Goal: Information Seeking & Learning: Learn about a topic

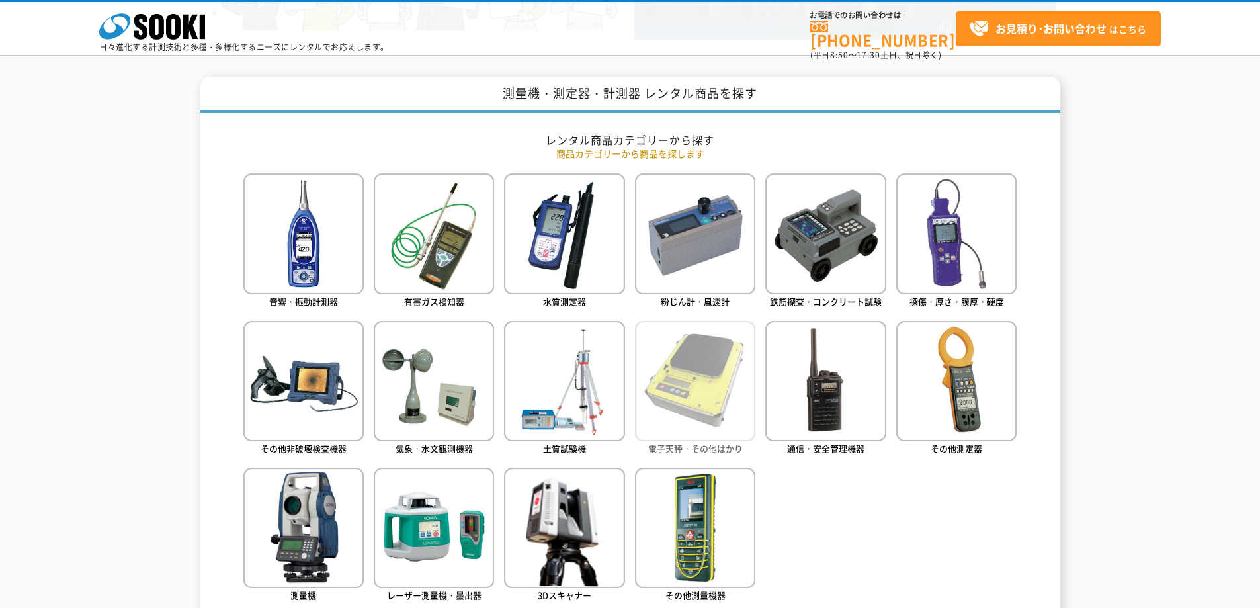
scroll to position [463, 0]
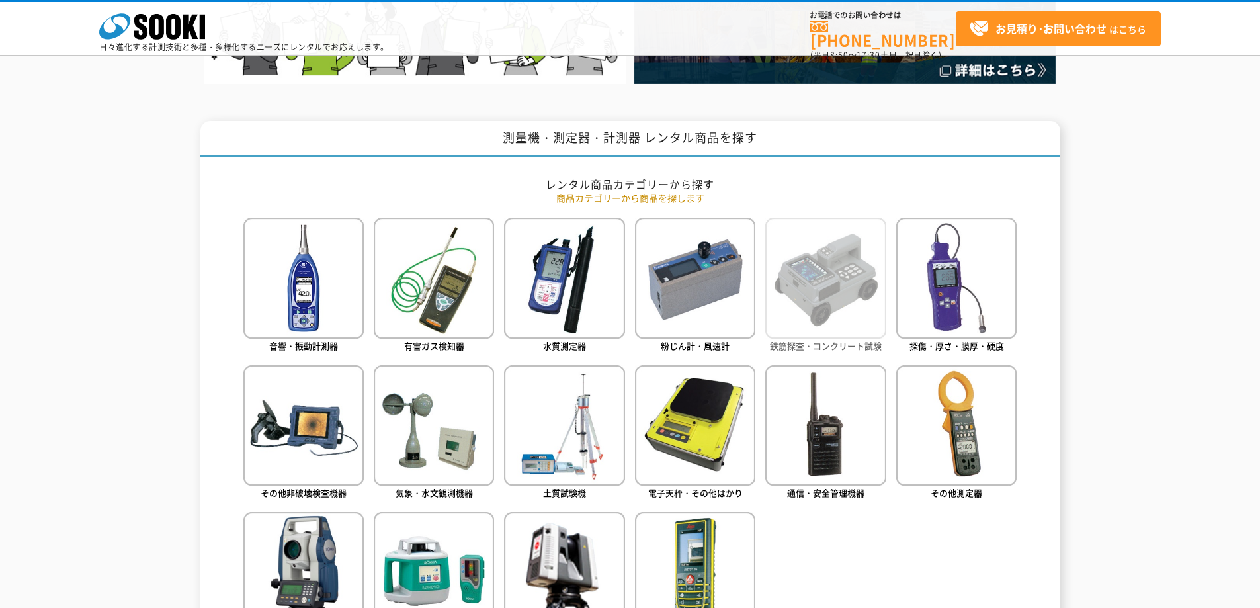
click at [833, 321] on img at bounding box center [825, 278] width 120 height 120
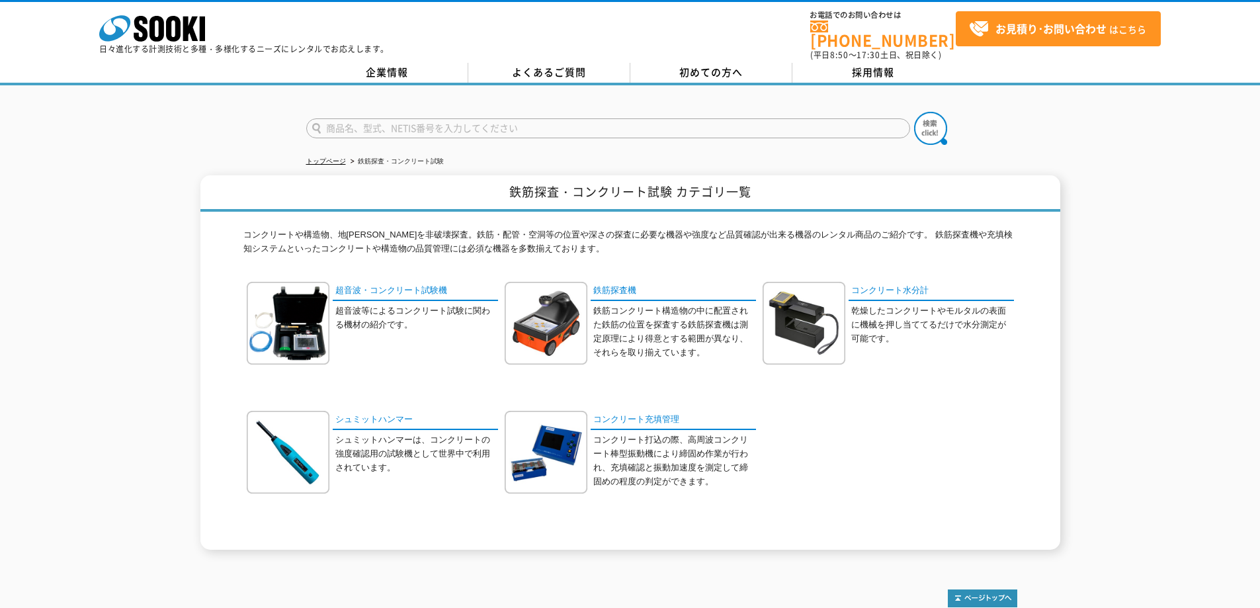
click at [128, 11] on div "株式会社 ソーキ spMenu 日々進化する計測技術と多種・多様化するニーズにレンタルでお応えします。" at bounding box center [244, 31] width 290 height 44
click at [156, 18] on icon at bounding box center [156, 29] width 15 height 26
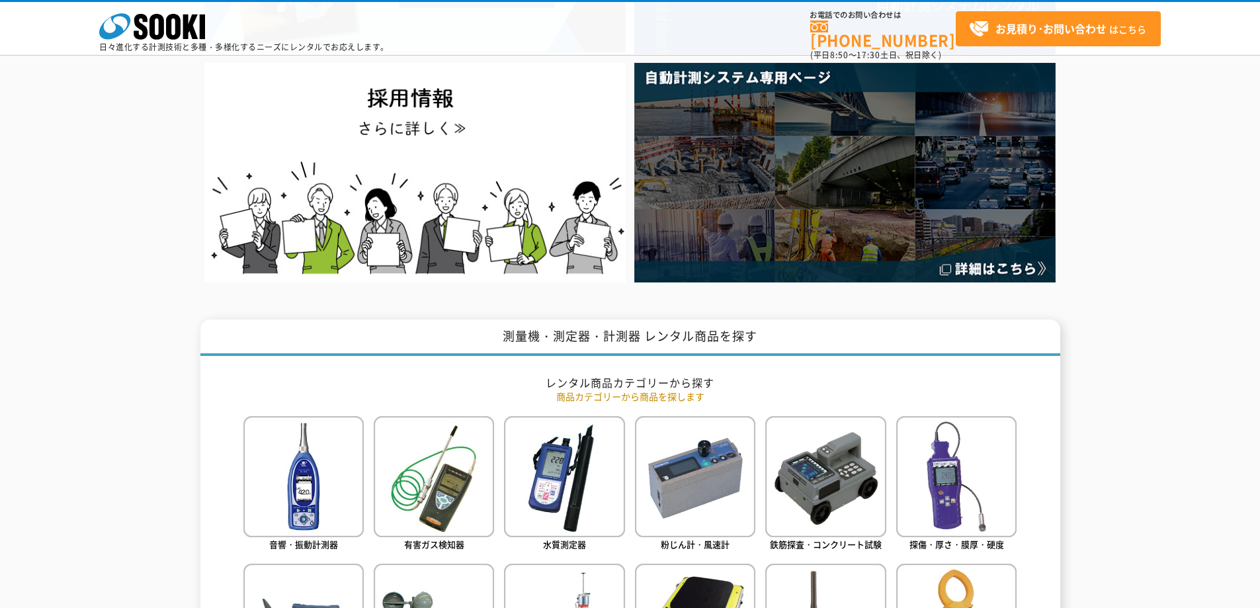
scroll to position [595, 0]
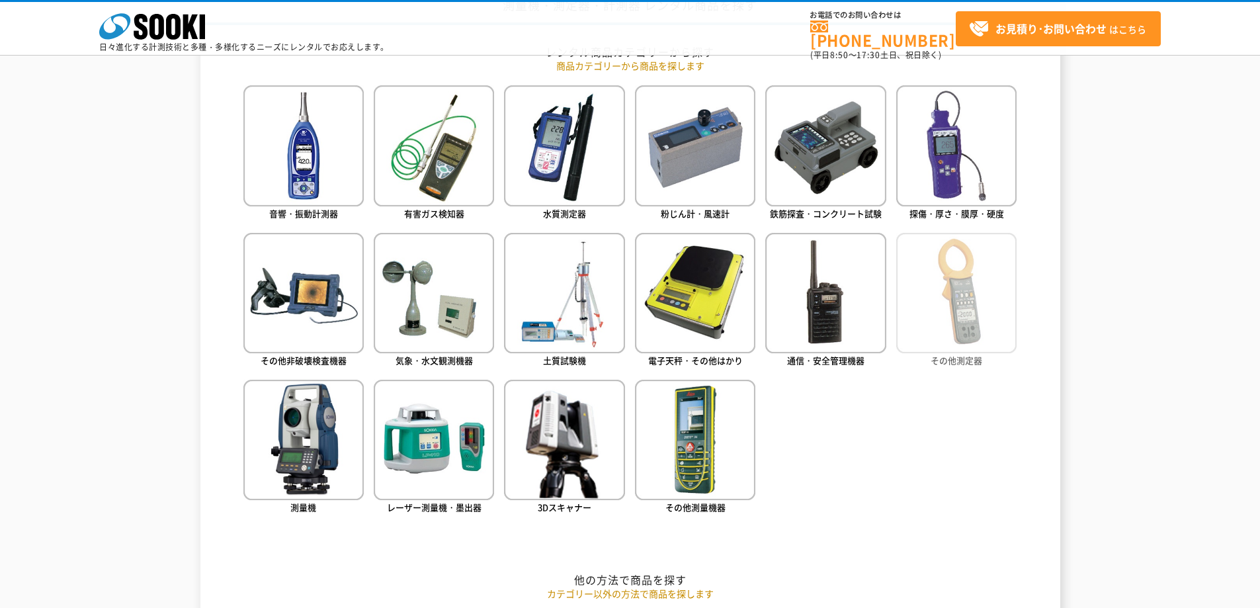
click at [972, 318] on img at bounding box center [956, 293] width 120 height 120
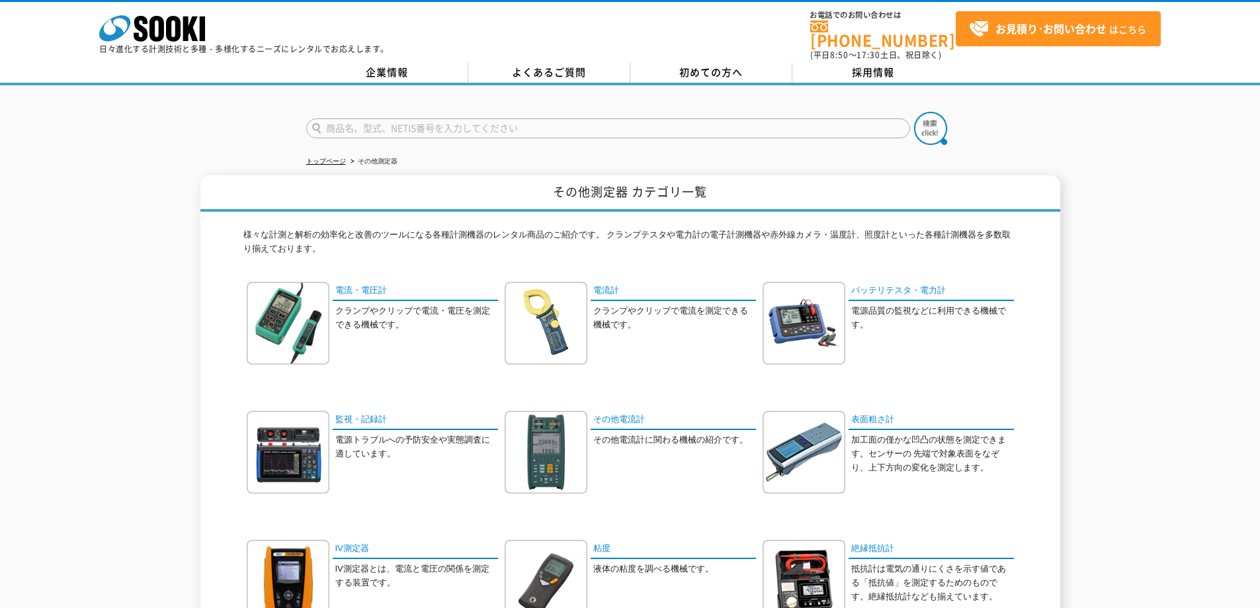
click at [411, 124] on input "text" at bounding box center [608, 128] width 604 height 20
type input "t"
type input "探査"
click at [914, 112] on button at bounding box center [930, 128] width 33 height 33
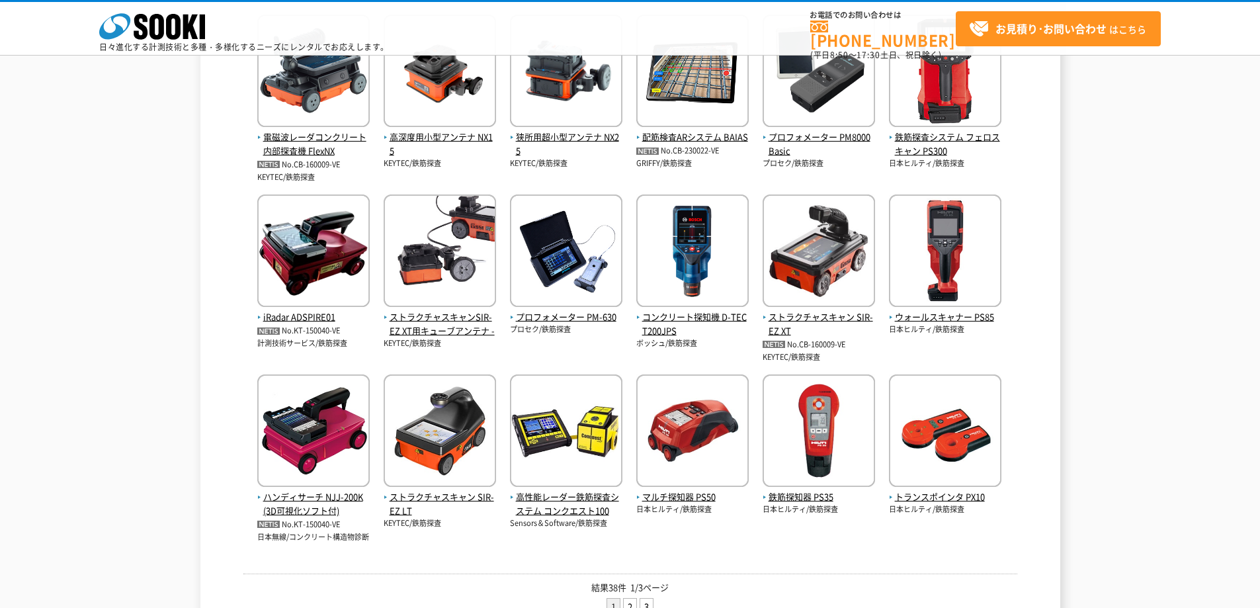
scroll to position [331, 0]
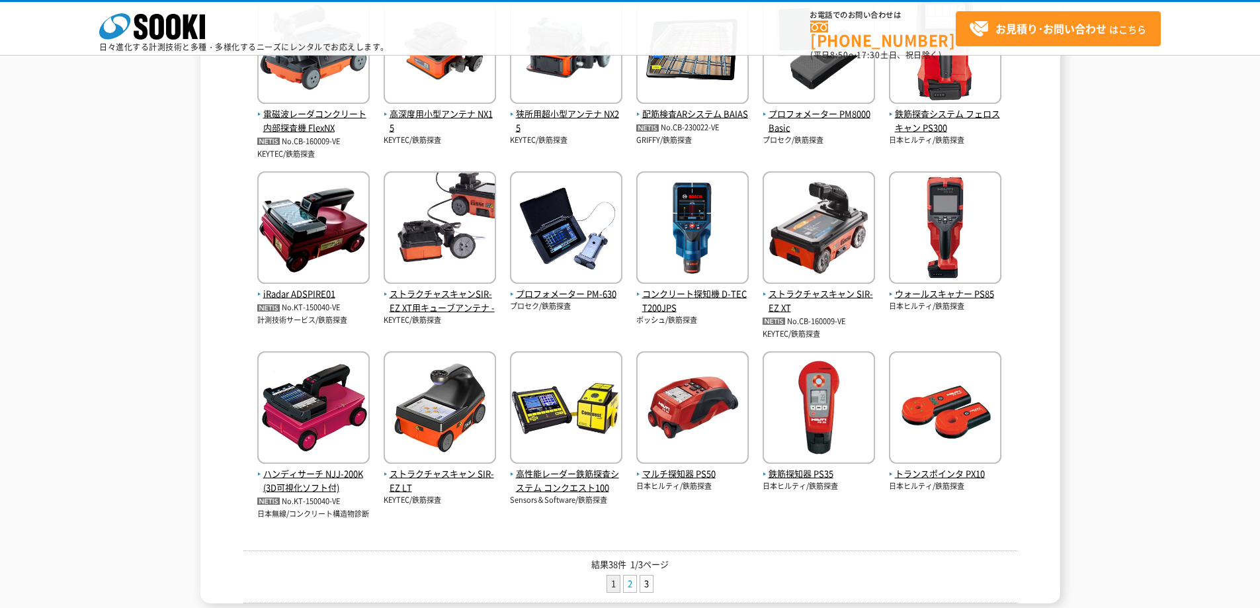
click at [631, 583] on link "2" at bounding box center [629, 583] width 13 height 17
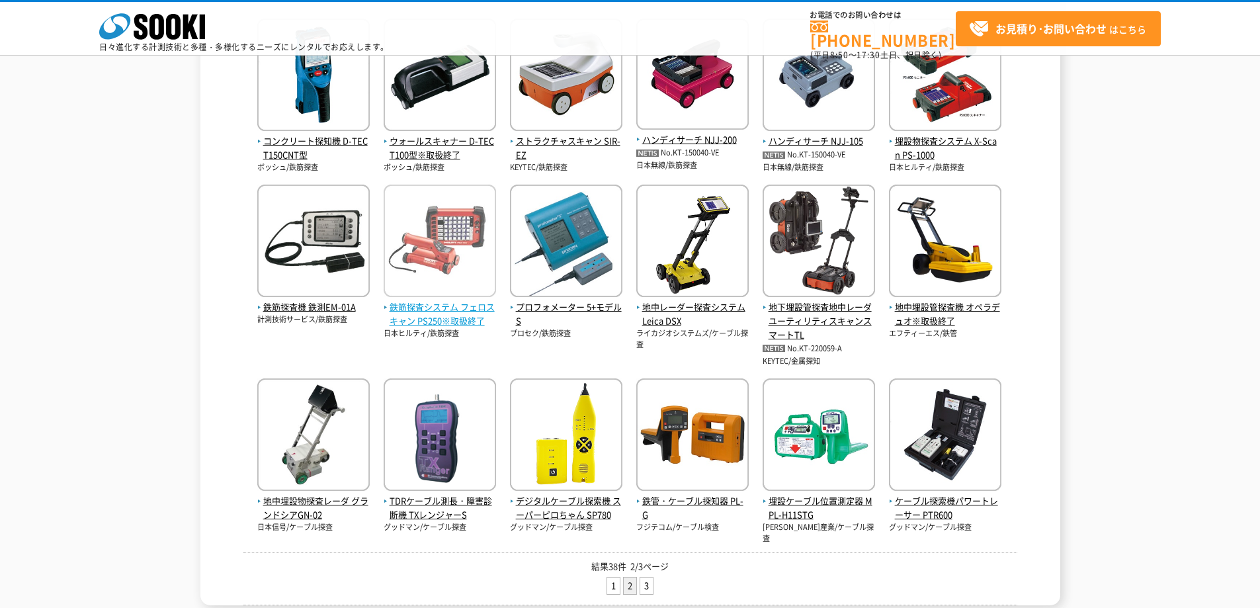
scroll to position [331, 0]
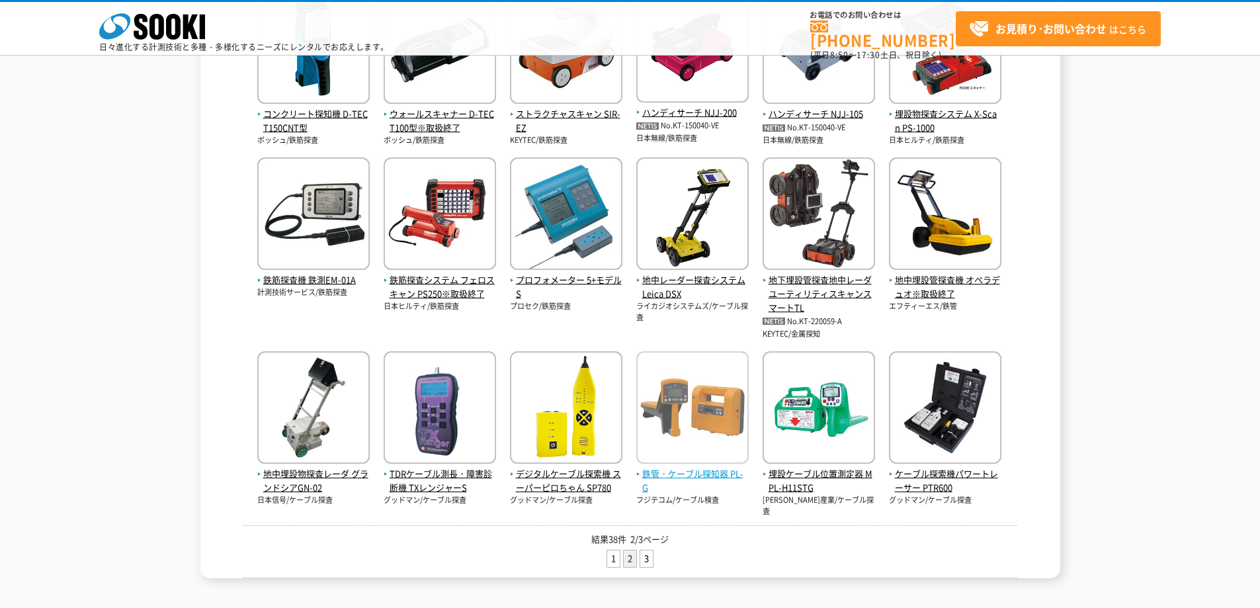
click at [696, 432] on img at bounding box center [692, 409] width 112 height 116
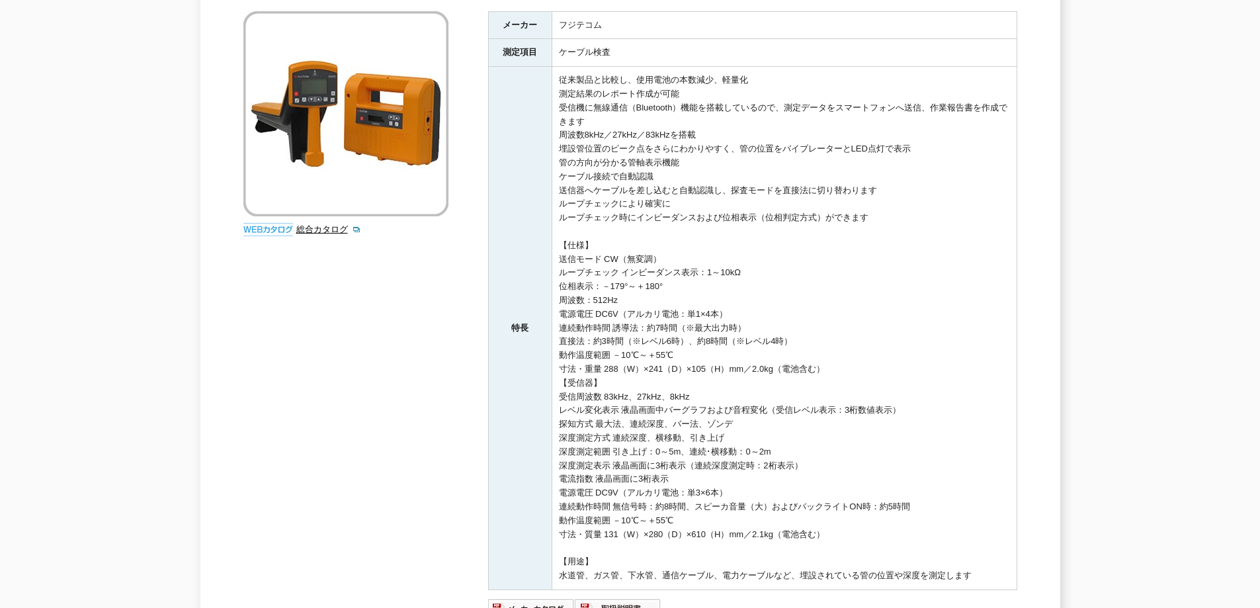
scroll to position [264, 0]
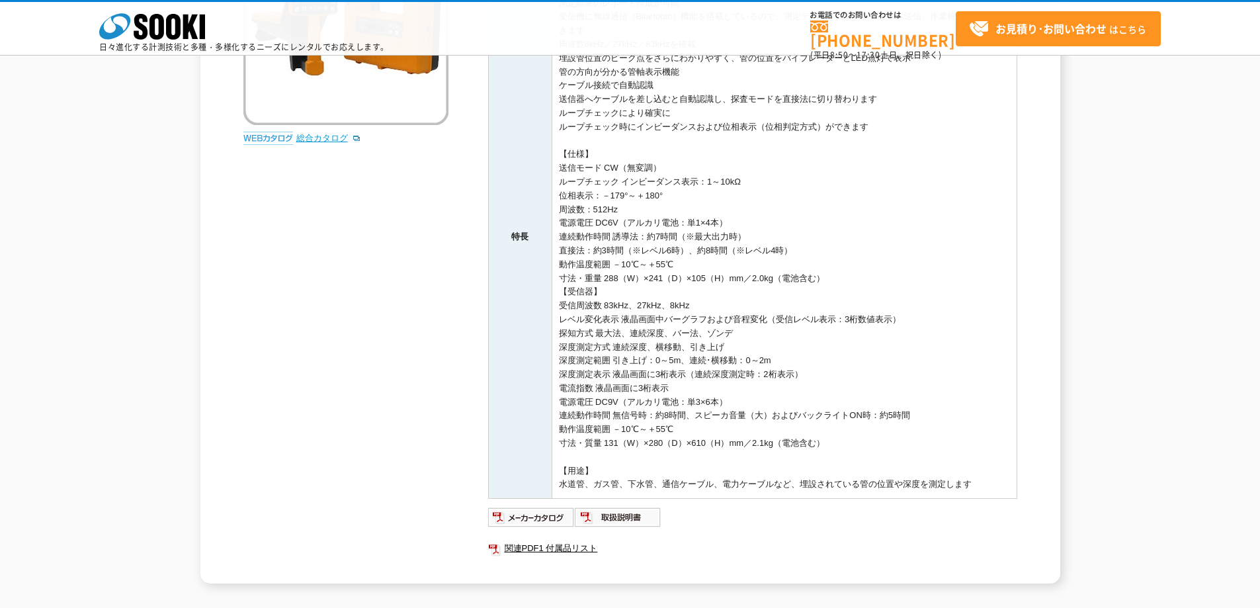
click at [333, 141] on link "総合カタログ" at bounding box center [328, 138] width 65 height 10
click at [583, 548] on link "関連PDF1 付属品リスト" at bounding box center [752, 548] width 529 height 17
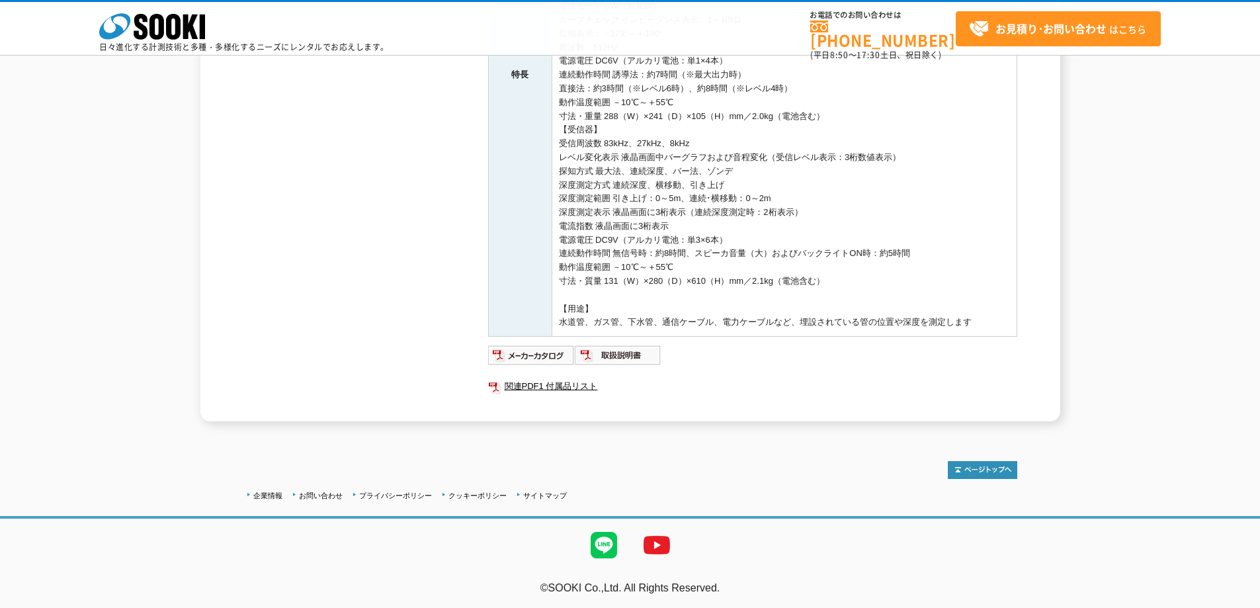
scroll to position [428, 0]
click at [624, 361] on img at bounding box center [618, 353] width 87 height 21
click at [1096, 433] on div "企業情報 お問い合わせ プライバシーポリシー クッキーポリシー サイトマップ ©SOOKI Co.,Ltd. All Rights Reserved. テスト…" at bounding box center [630, 520] width 1260 height 174
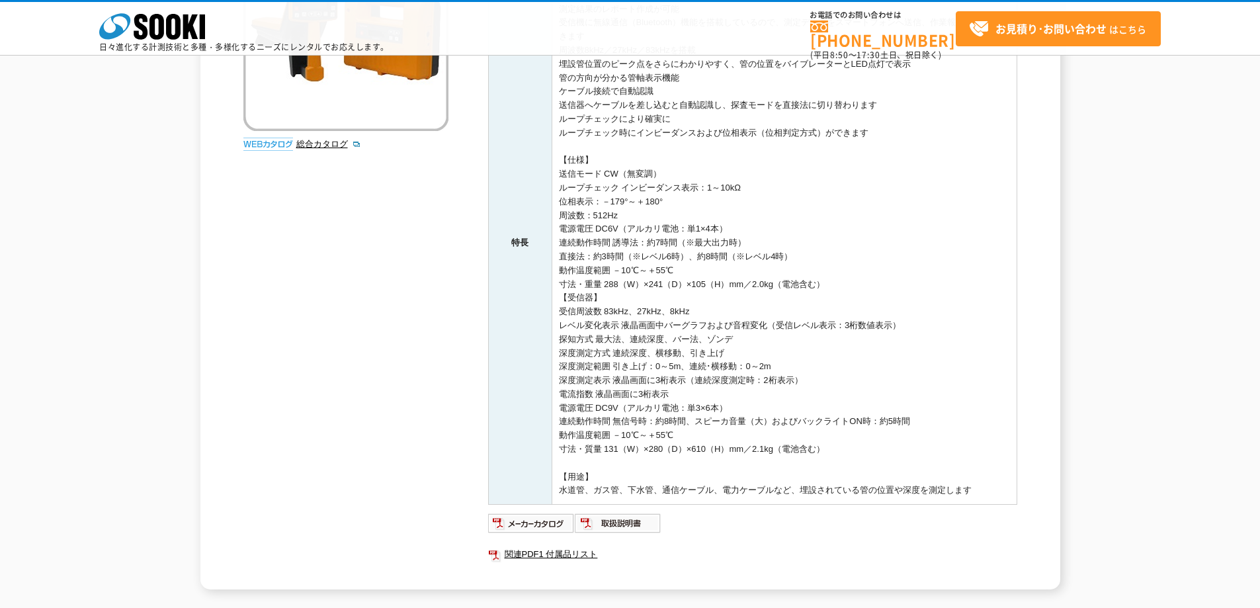
scroll to position [230, 0]
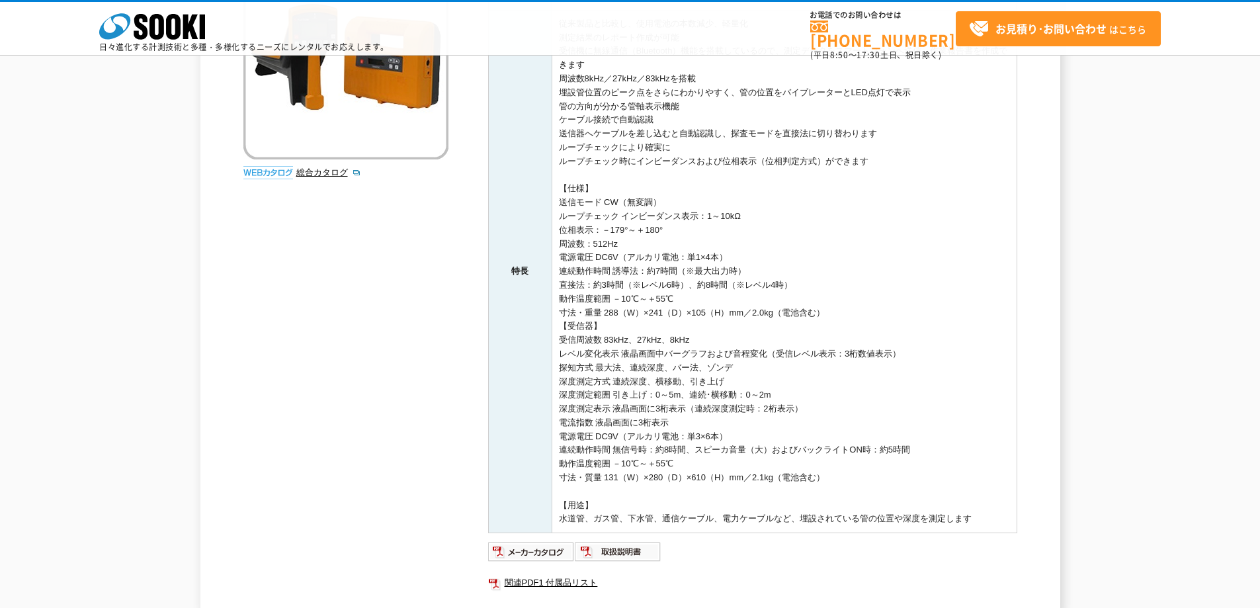
drag, startPoint x: 31, startPoint y: 261, endPoint x: 84, endPoint y: 273, distance: 54.4
click at [31, 261] on div "鉄管・ケーブル探知器 鉄管・ケーブル探知器 PL-G 地下に埋設されている水道管・ガス管、ケーブルの位置・方向の探知、深度を的確に計測できる鉄管ケーブル探知器…" at bounding box center [630, 251] width 1260 height 734
click at [537, 547] on img at bounding box center [531, 551] width 87 height 21
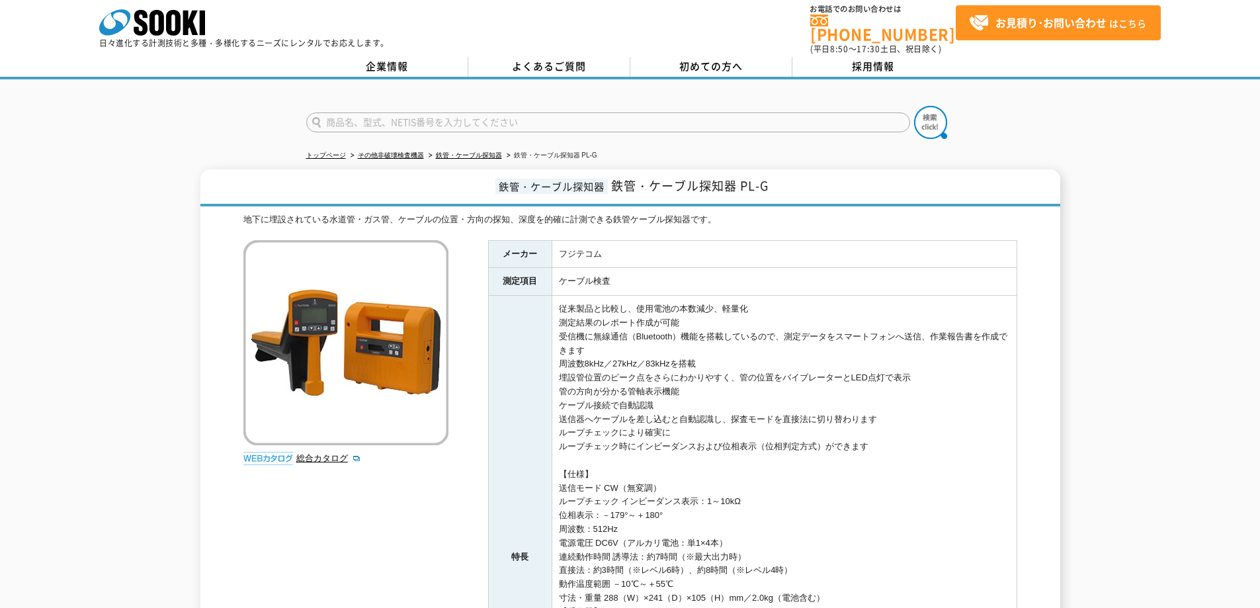
scroll to position [0, 0]
